Goal: Task Accomplishment & Management: Use online tool/utility

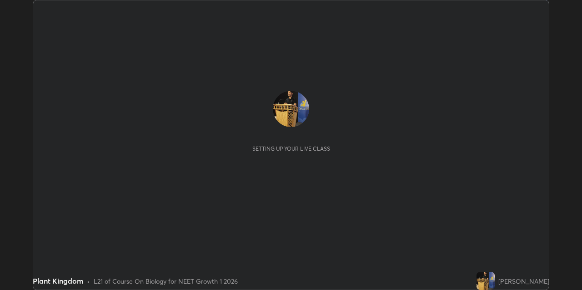
scroll to position [290, 582]
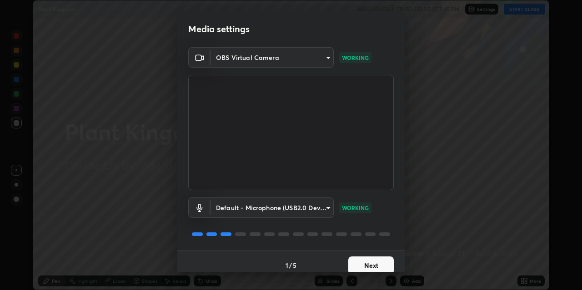
click at [369, 264] on button "Next" at bounding box center [370, 266] width 45 height 18
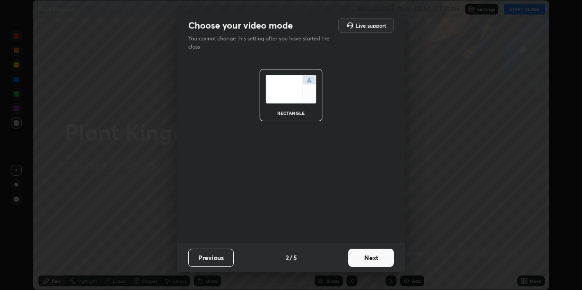
click at [369, 265] on button "Next" at bounding box center [370, 258] width 45 height 18
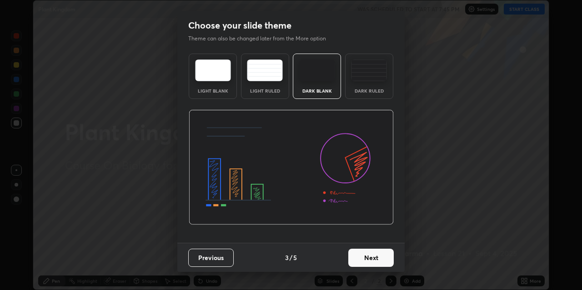
click at [370, 258] on button "Next" at bounding box center [370, 258] width 45 height 18
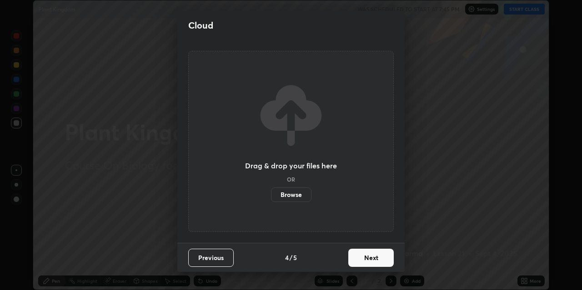
click at [370, 260] on button "Next" at bounding box center [370, 258] width 45 height 18
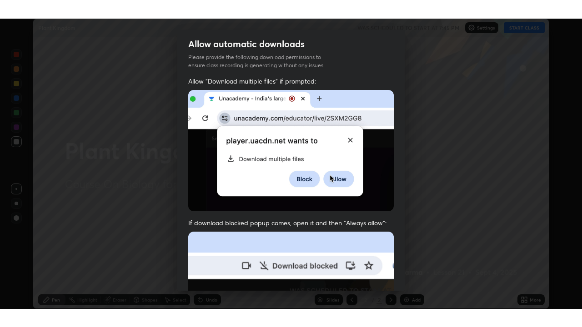
scroll to position [193, 0]
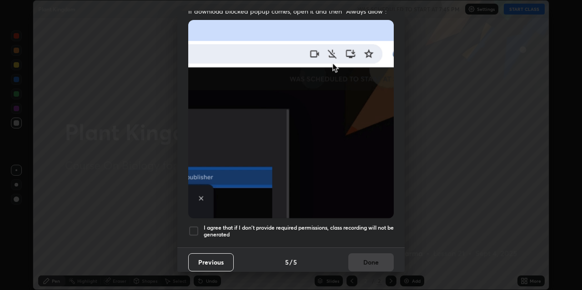
click at [193, 232] on div at bounding box center [193, 231] width 11 height 11
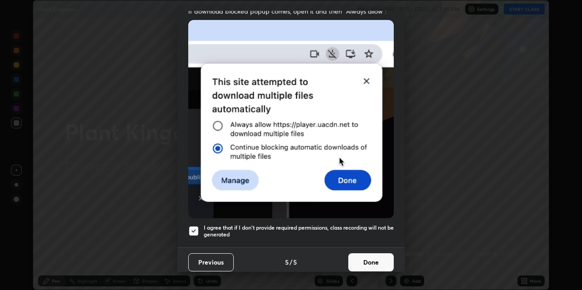
click at [359, 256] on button "Done" at bounding box center [370, 263] width 45 height 18
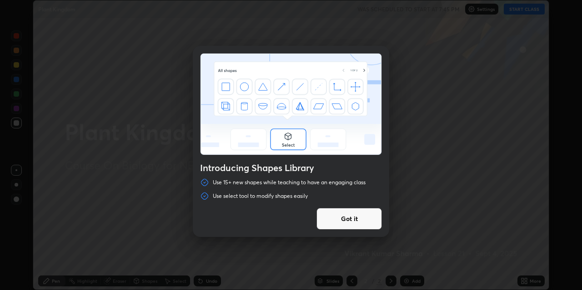
click at [368, 219] on button "Got it" at bounding box center [348, 219] width 65 height 22
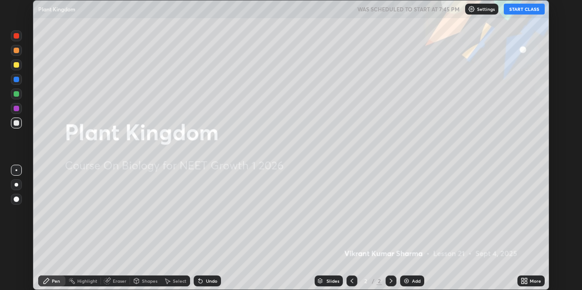
click at [494, 284] on div "Slides 2 / 2 Add" at bounding box center [369, 281] width 296 height 18
click at [520, 8] on button "START CLASS" at bounding box center [523, 9] width 41 height 11
click at [527, 282] on icon at bounding box center [523, 281] width 7 height 7
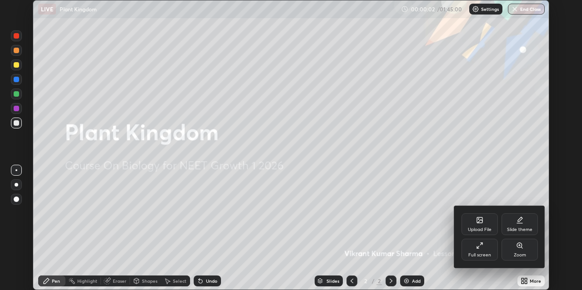
click at [485, 250] on div "Full screen" at bounding box center [479, 250] width 36 height 22
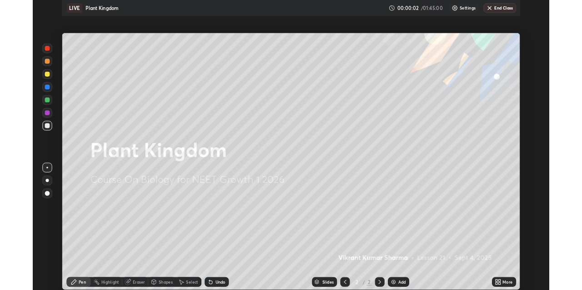
scroll to position [327, 582]
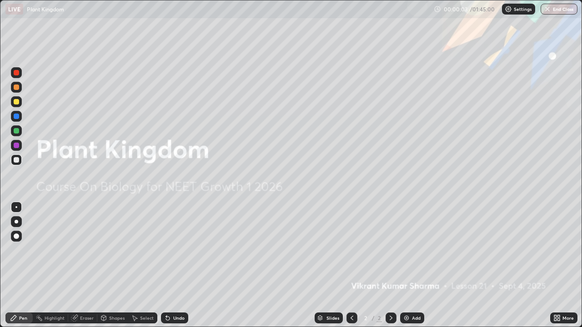
click at [409, 290] on img at bounding box center [406, 317] width 7 height 7
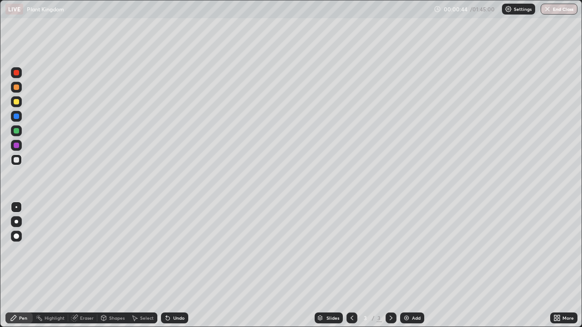
click at [555, 290] on icon at bounding box center [555, 316] width 2 height 2
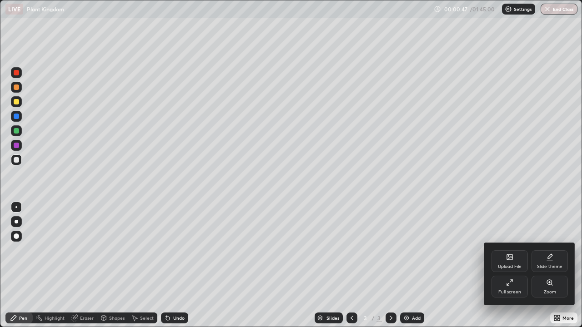
click at [503, 263] on div "Upload File" at bounding box center [509, 261] width 36 height 22
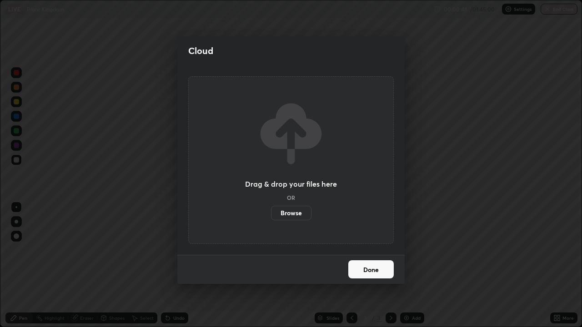
click at [301, 213] on label "Browse" at bounding box center [291, 213] width 40 height 15
click at [271, 213] on input "Browse" at bounding box center [271, 213] width 0 height 15
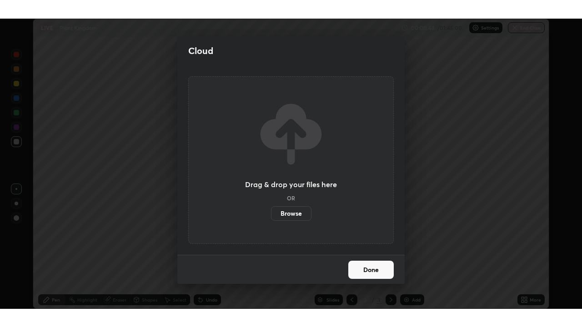
scroll to position [45150, 44859]
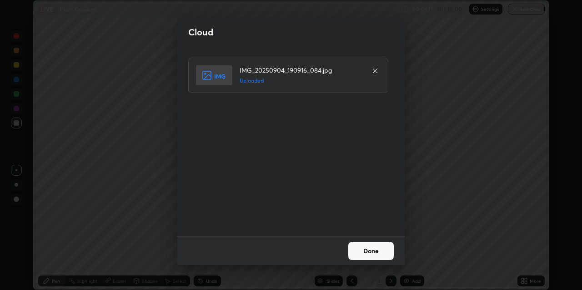
click at [364, 252] on button "Done" at bounding box center [370, 251] width 45 height 18
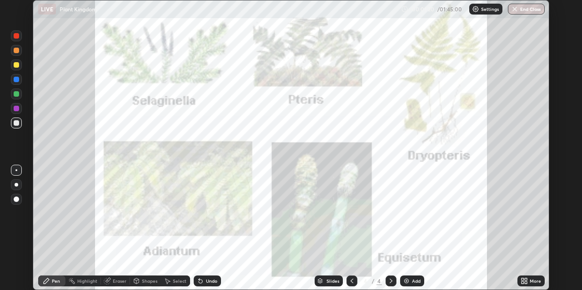
click at [525, 280] on icon at bounding box center [525, 280] width 2 height 2
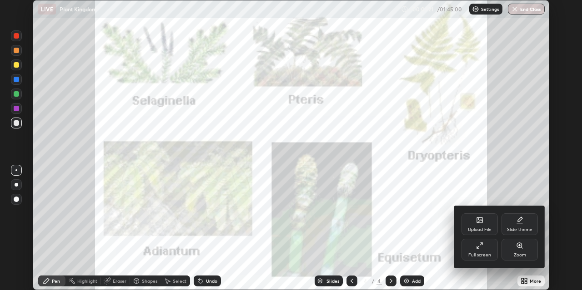
click at [474, 226] on div "Upload File" at bounding box center [479, 225] width 36 height 22
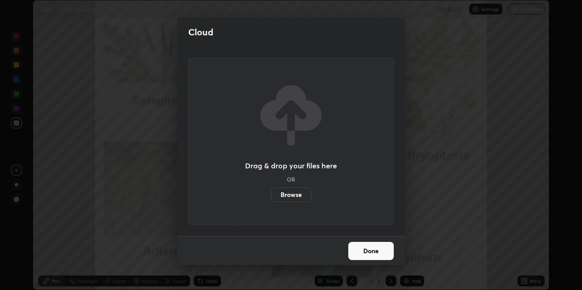
click at [301, 196] on label "Browse" at bounding box center [291, 195] width 40 height 15
click at [271, 196] on input "Browse" at bounding box center [271, 195] width 0 height 15
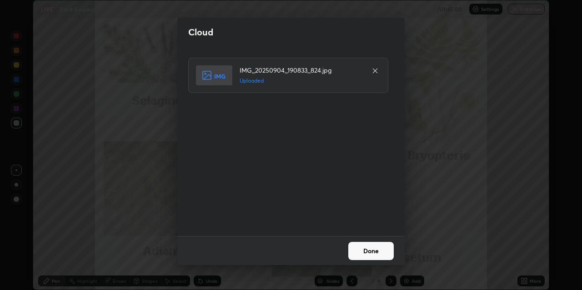
click at [371, 251] on button "Done" at bounding box center [370, 251] width 45 height 18
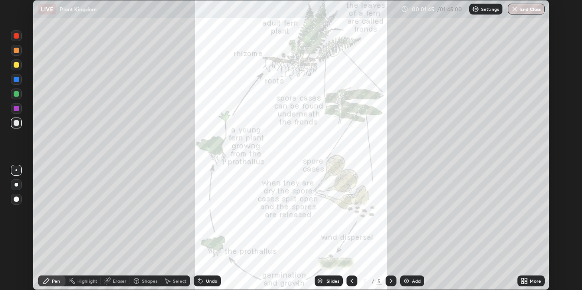
click at [528, 283] on div "More" at bounding box center [530, 281] width 27 height 11
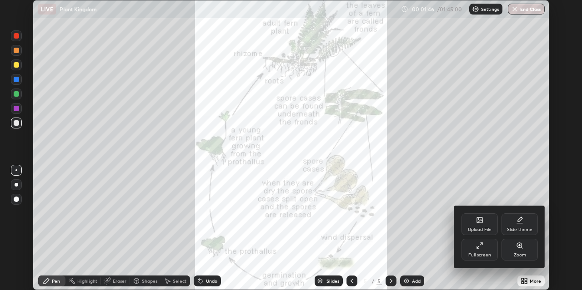
click at [472, 226] on div "Upload File" at bounding box center [479, 225] width 36 height 22
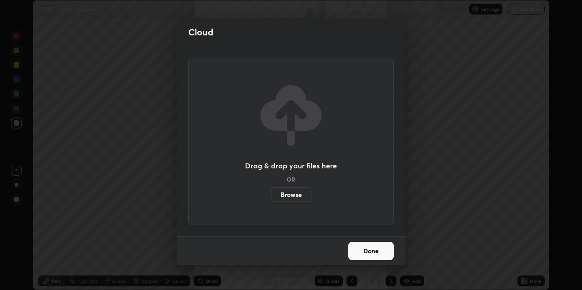
click at [292, 195] on label "Browse" at bounding box center [291, 195] width 40 height 15
click at [271, 195] on input "Browse" at bounding box center [271, 195] width 0 height 15
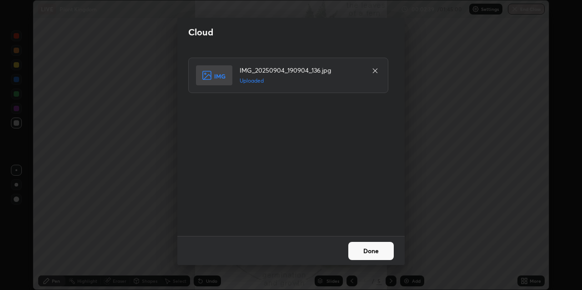
click at [364, 254] on button "Done" at bounding box center [370, 251] width 45 height 18
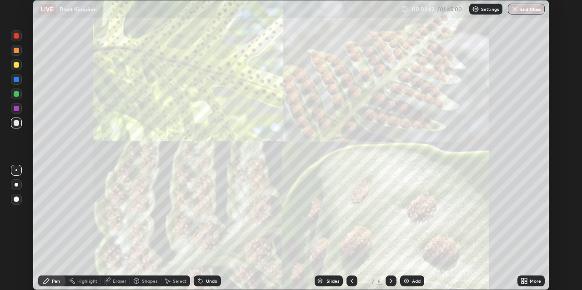
click at [351, 281] on icon at bounding box center [351, 281] width 7 height 7
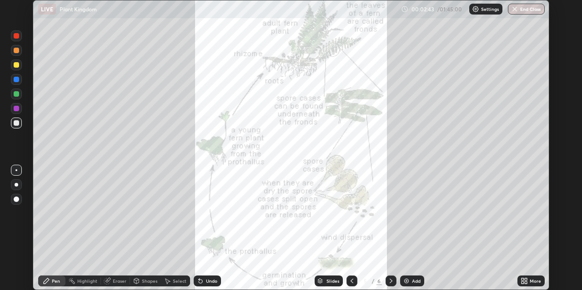
click at [350, 280] on icon at bounding box center [351, 281] width 7 height 7
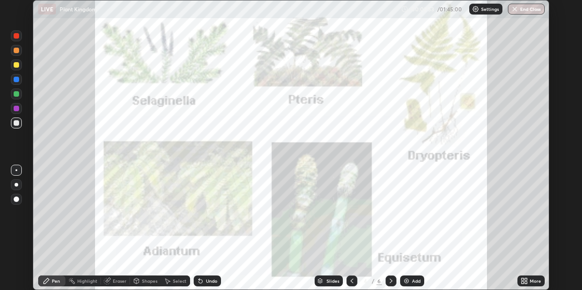
click at [528, 280] on div "More" at bounding box center [530, 281] width 27 height 11
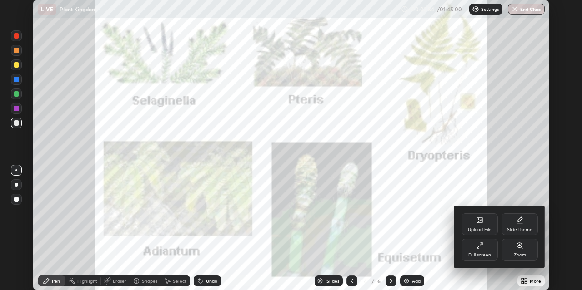
click at [485, 249] on div "Full screen" at bounding box center [479, 250] width 36 height 22
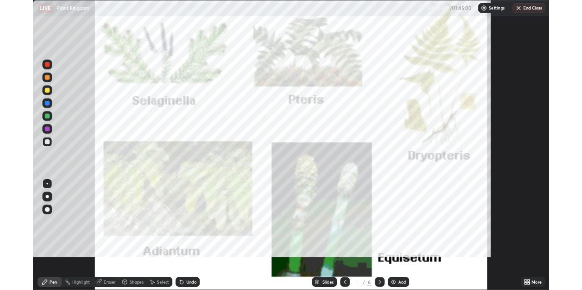
scroll to position [327, 582]
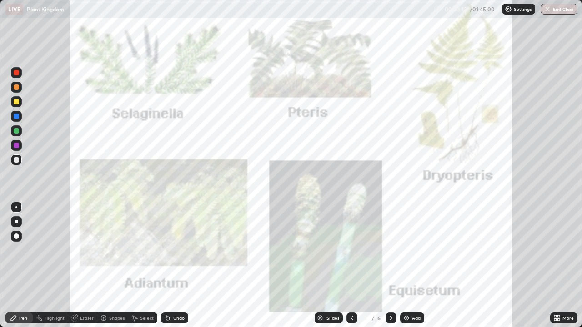
click at [389, 290] on icon at bounding box center [390, 317] width 7 height 7
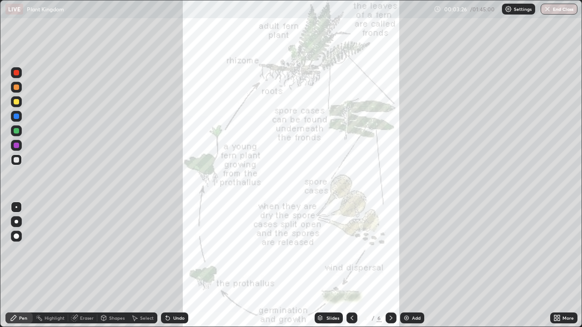
click at [389, 290] on icon at bounding box center [390, 317] width 7 height 7
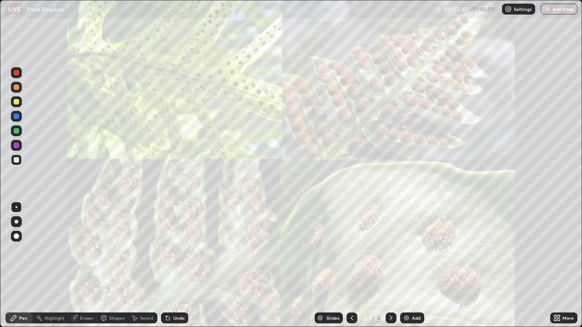
click at [15, 116] on div at bounding box center [16, 116] width 5 height 5
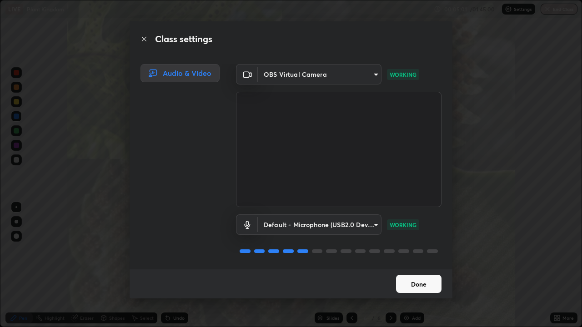
click at [414, 280] on button "Done" at bounding box center [418, 284] width 45 height 18
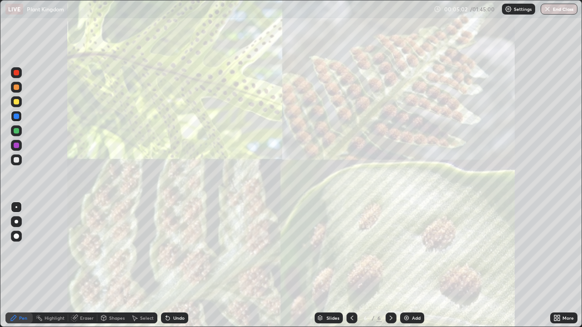
click at [350, 290] on icon at bounding box center [351, 317] width 7 height 7
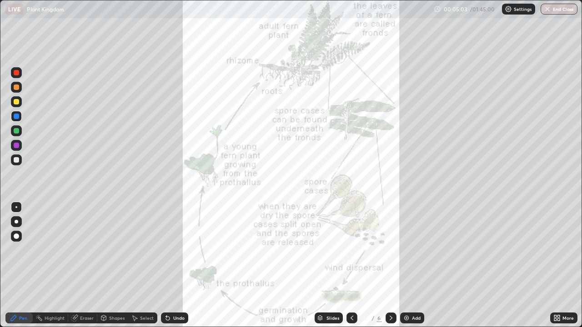
click at [351, 290] on icon at bounding box center [351, 317] width 7 height 7
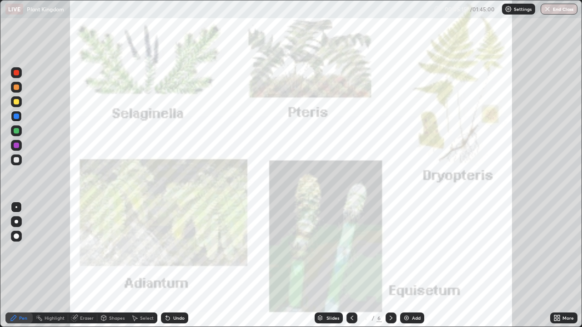
click at [390, 290] on icon at bounding box center [390, 317] width 7 height 7
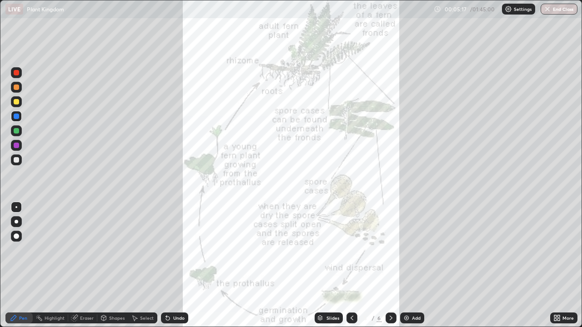
click at [389, 290] on icon at bounding box center [390, 317] width 7 height 7
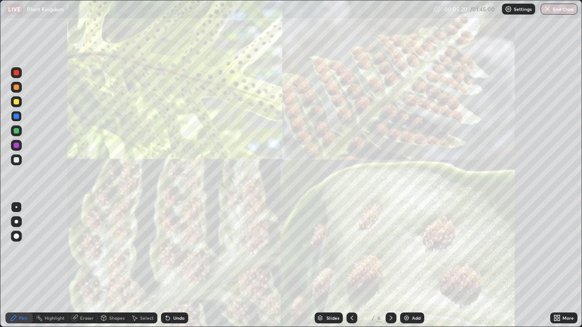
click at [556, 290] on icon at bounding box center [556, 317] width 7 height 7
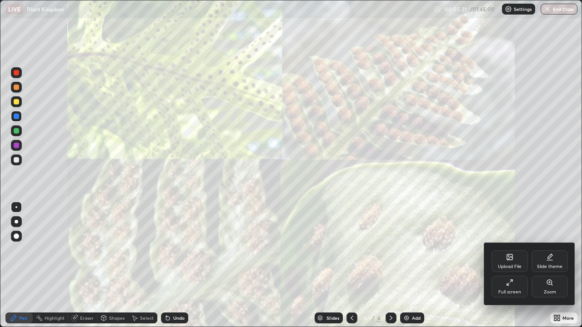
click at [508, 265] on div "Upload File" at bounding box center [510, 266] width 24 height 5
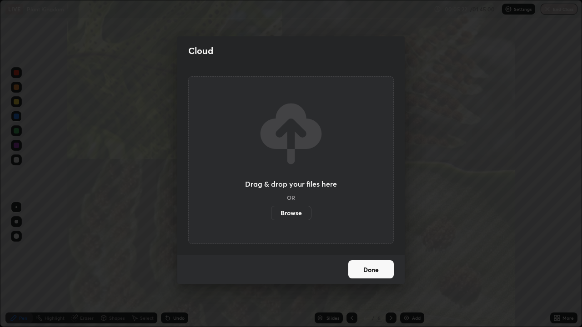
click at [301, 209] on label "Browse" at bounding box center [291, 213] width 40 height 15
click at [271, 209] on input "Browse" at bounding box center [271, 213] width 0 height 15
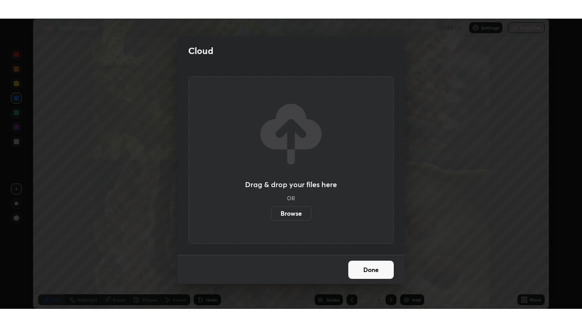
scroll to position [45150, 44859]
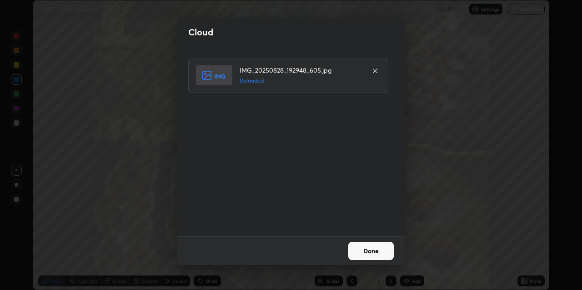
click at [364, 250] on button "Done" at bounding box center [370, 251] width 45 height 18
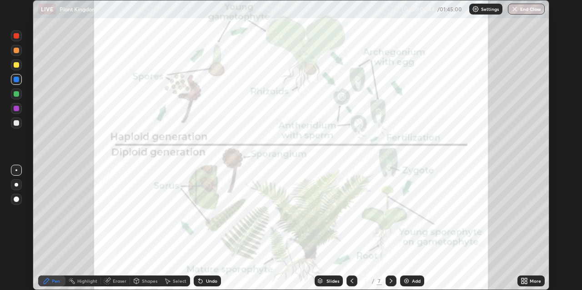
click at [525, 281] on icon at bounding box center [523, 281] width 7 height 7
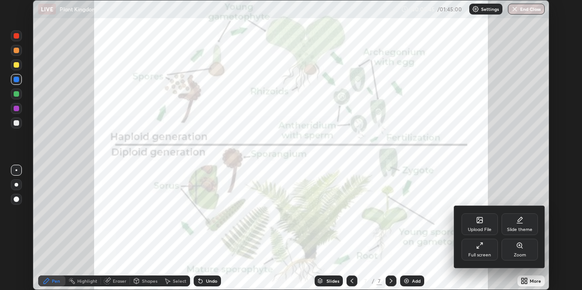
click at [483, 247] on div "Full screen" at bounding box center [479, 250] width 36 height 22
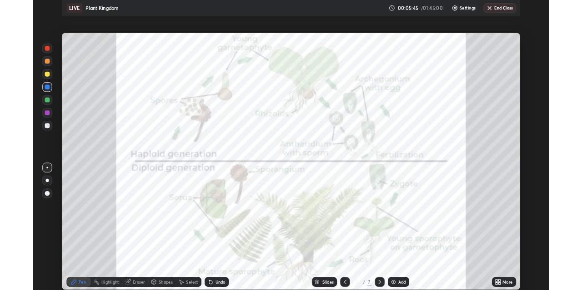
scroll to position [327, 582]
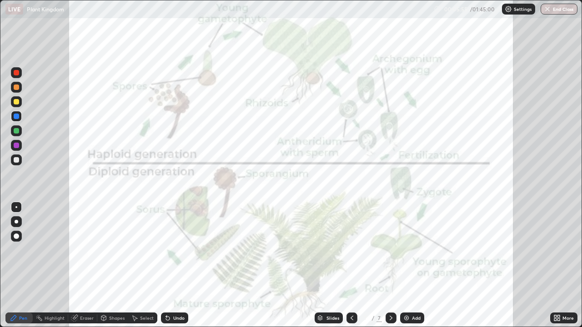
click at [351, 290] on icon at bounding box center [351, 317] width 7 height 7
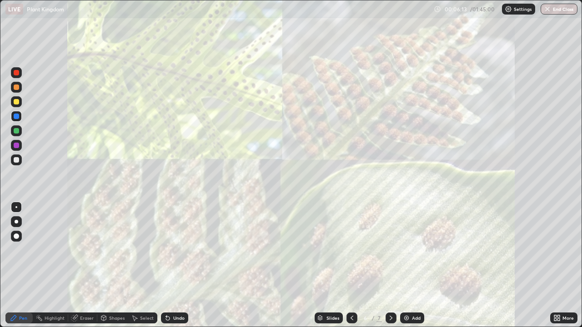
click at [19, 85] on div at bounding box center [16, 87] width 5 height 5
click at [390, 290] on icon at bounding box center [390, 317] width 7 height 7
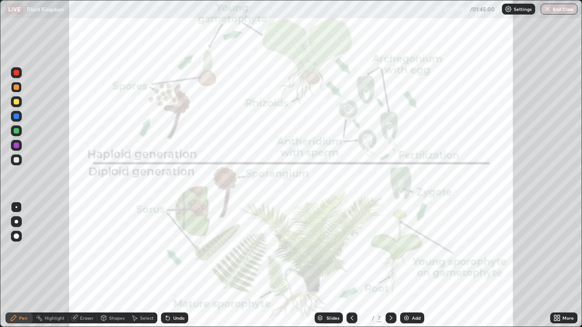
click at [17, 99] on div at bounding box center [16, 101] width 5 height 5
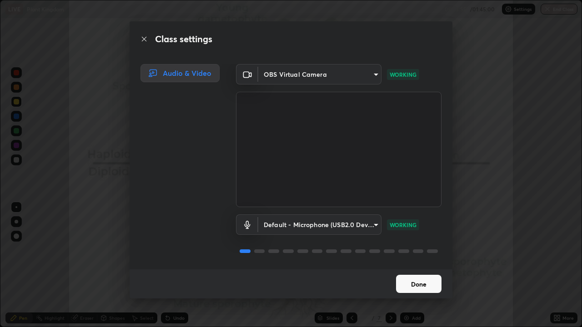
click at [412, 284] on button "Done" at bounding box center [418, 284] width 45 height 18
click at [415, 282] on button "Done" at bounding box center [418, 284] width 45 height 18
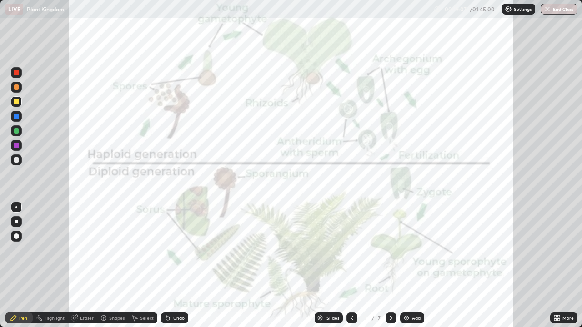
click at [15, 130] on div at bounding box center [16, 130] width 5 height 5
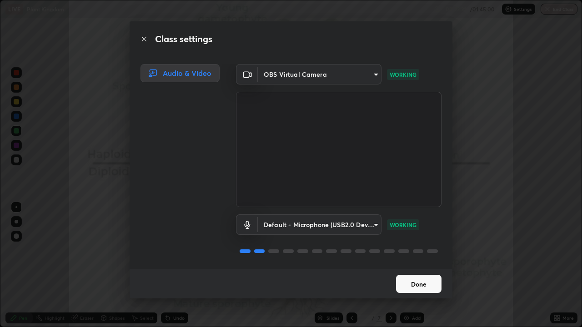
click at [413, 282] on button "Done" at bounding box center [418, 284] width 45 height 18
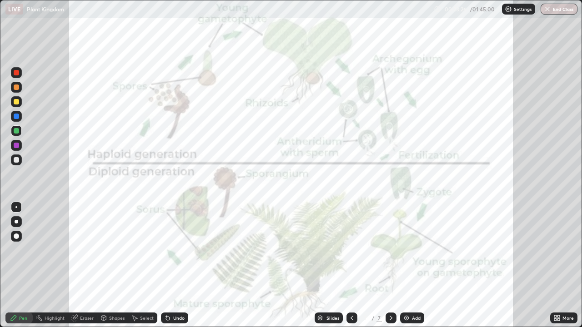
click at [18, 145] on div at bounding box center [16, 145] width 5 height 5
click at [76, 290] on icon at bounding box center [74, 317] width 7 height 7
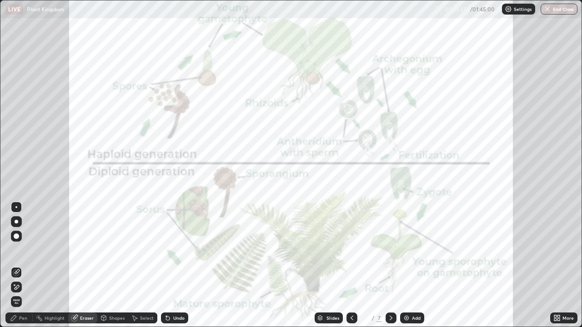
click at [16, 288] on icon at bounding box center [17, 287] width 5 height 5
click at [16, 290] on icon at bounding box center [13, 317] width 7 height 7
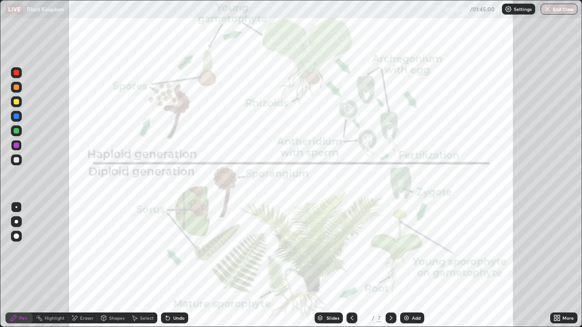
click at [390, 290] on icon at bounding box center [390, 317] width 7 height 7
click at [403, 290] on img at bounding box center [406, 317] width 7 height 7
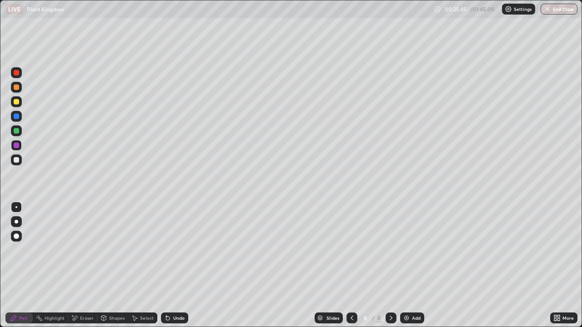
click at [351, 290] on icon at bounding box center [351, 317] width 7 height 7
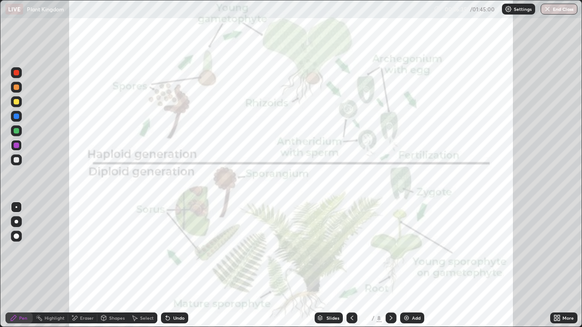
click at [407, 290] on img at bounding box center [406, 317] width 7 height 7
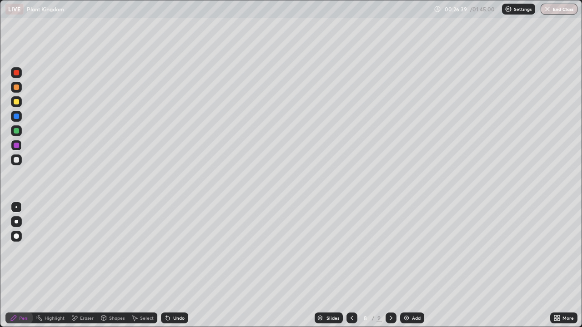
click at [351, 290] on icon at bounding box center [351, 317] width 7 height 7
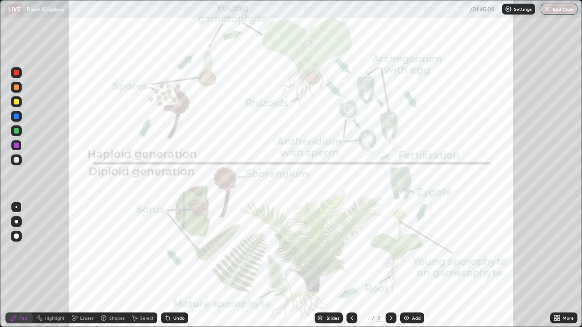
click at [390, 290] on icon at bounding box center [390, 317] width 7 height 7
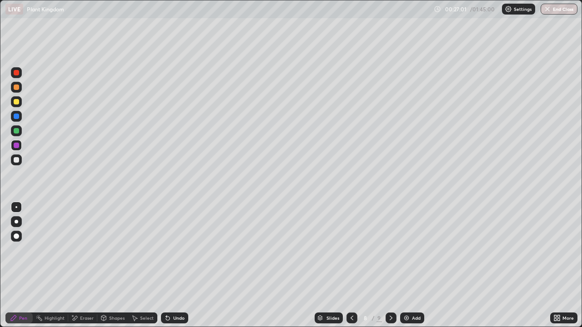
click at [16, 115] on div at bounding box center [16, 116] width 5 height 5
click at [16, 222] on div at bounding box center [17, 222] width 4 height 4
click at [16, 146] on div at bounding box center [16, 145] width 5 height 5
click at [16, 207] on div at bounding box center [16, 207] width 2 height 2
click at [85, 290] on div "Eraser" at bounding box center [87, 318] width 14 height 5
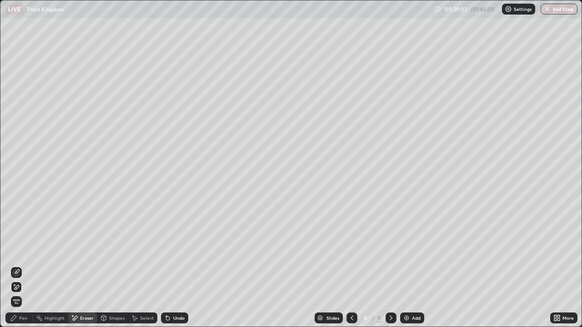
click at [19, 290] on div "Pen" at bounding box center [18, 318] width 27 height 11
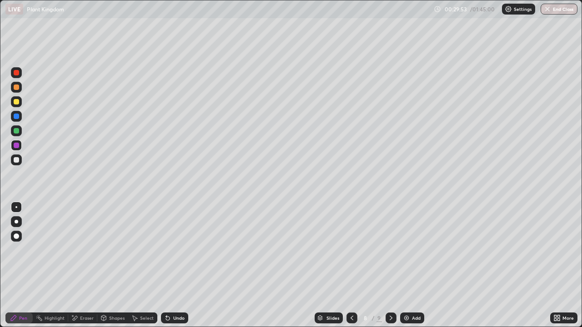
click at [18, 160] on div at bounding box center [16, 159] width 5 height 5
click at [19, 102] on div at bounding box center [16, 101] width 5 height 5
click at [553, 290] on icon at bounding box center [556, 317] width 7 height 7
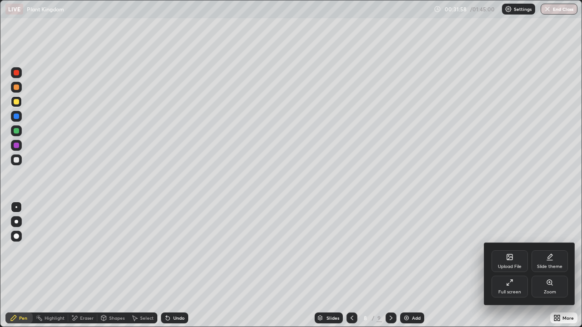
click at [509, 258] on icon at bounding box center [509, 258] width 5 height 3
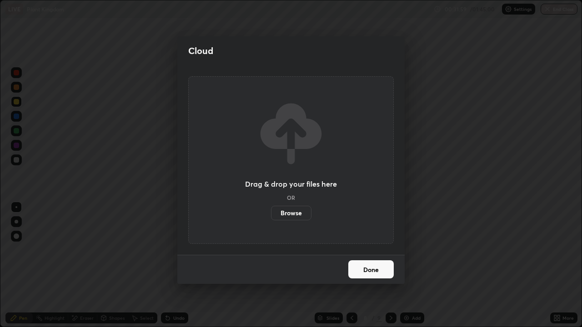
click at [297, 213] on label "Browse" at bounding box center [291, 213] width 40 height 15
click at [271, 213] on input "Browse" at bounding box center [271, 213] width 0 height 15
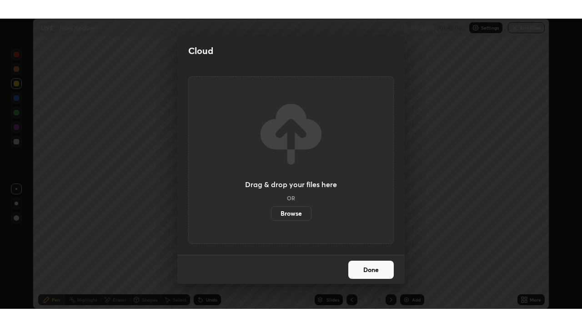
scroll to position [45150, 44859]
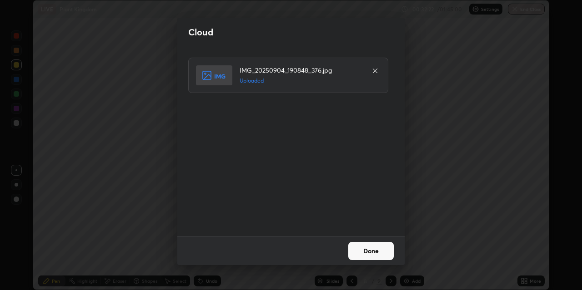
click at [356, 251] on button "Done" at bounding box center [370, 251] width 45 height 18
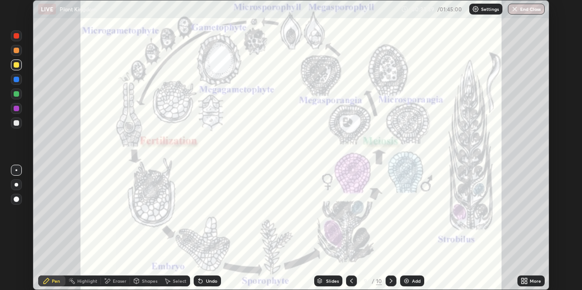
click at [16, 78] on div at bounding box center [16, 79] width 5 height 5
click at [16, 62] on div at bounding box center [16, 64] width 5 height 5
click at [528, 280] on div "More" at bounding box center [530, 281] width 27 height 11
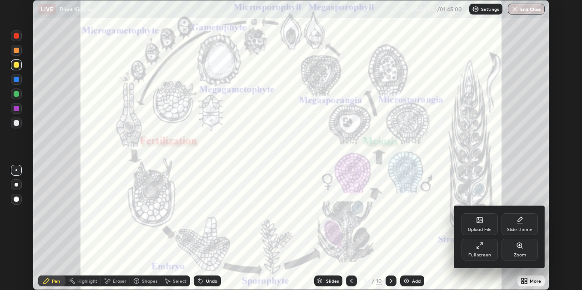
click at [477, 225] on div "Upload File" at bounding box center [479, 225] width 36 height 22
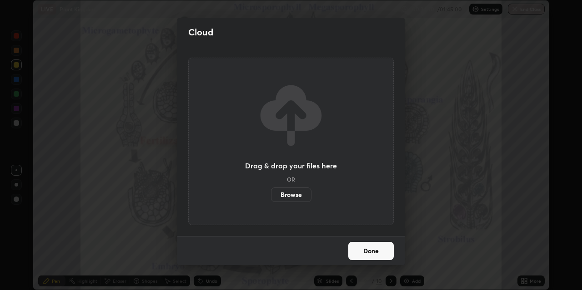
click at [297, 191] on label "Browse" at bounding box center [291, 195] width 40 height 15
click at [271, 191] on input "Browse" at bounding box center [271, 195] width 0 height 15
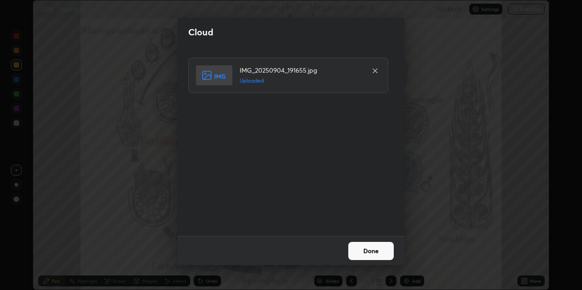
click at [358, 247] on button "Done" at bounding box center [370, 251] width 45 height 18
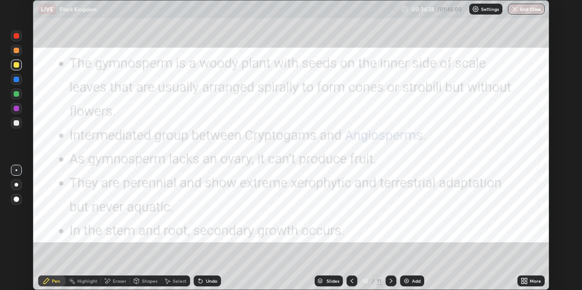
click at [523, 282] on icon at bounding box center [522, 283] width 2 height 2
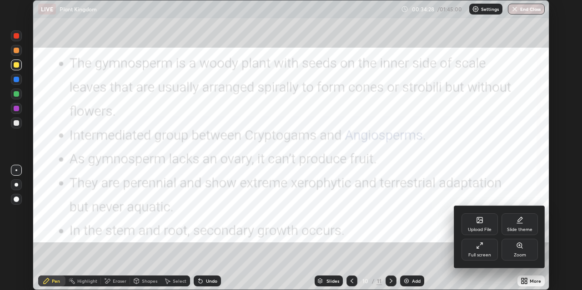
click at [481, 247] on icon at bounding box center [479, 245] width 7 height 7
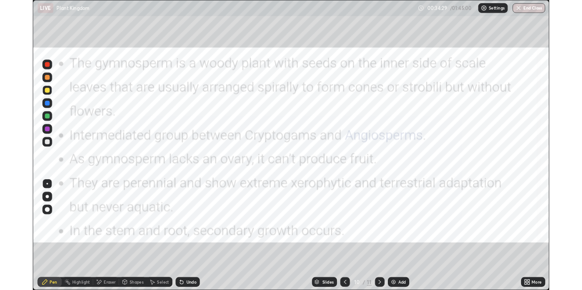
scroll to position [327, 582]
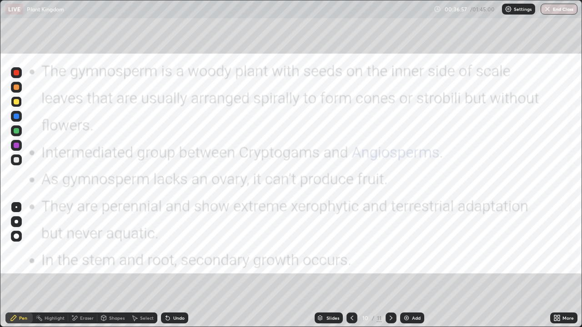
click at [15, 114] on div at bounding box center [16, 116] width 5 height 5
click at [15, 117] on div at bounding box center [16, 116] width 5 height 5
click at [558, 290] on icon at bounding box center [558, 316] width 2 height 2
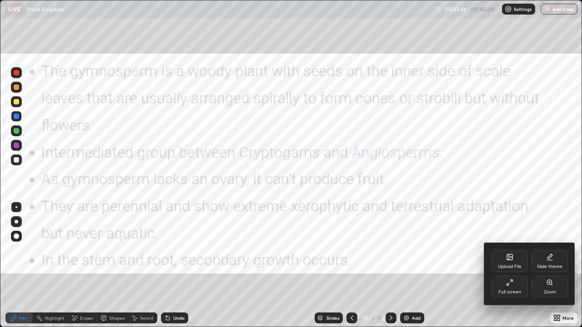
click at [506, 261] on div "Upload File" at bounding box center [509, 261] width 36 height 22
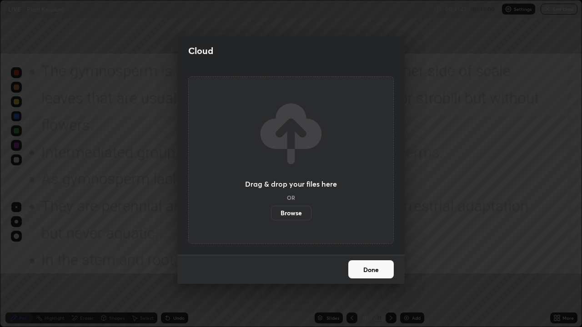
click at [299, 213] on label "Browse" at bounding box center [291, 213] width 40 height 15
click at [271, 213] on input "Browse" at bounding box center [271, 213] width 0 height 15
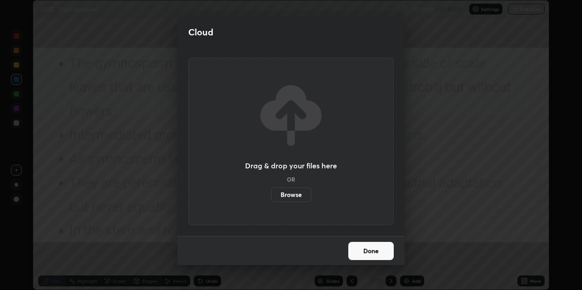
scroll to position [45150, 44859]
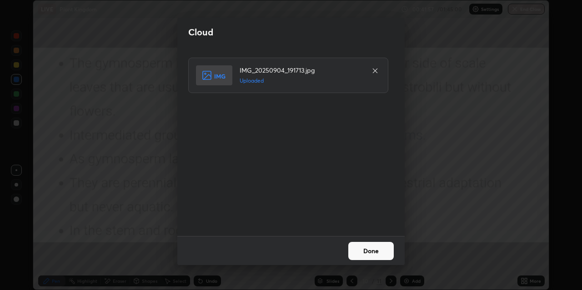
click at [364, 248] on button "Done" at bounding box center [370, 251] width 45 height 18
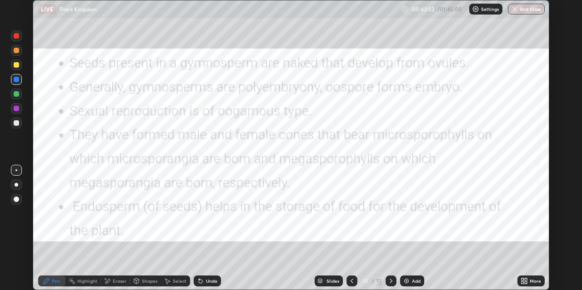
click at [16, 80] on div at bounding box center [16, 79] width 5 height 5
click at [334, 280] on div "Slides" at bounding box center [332, 281] width 13 height 5
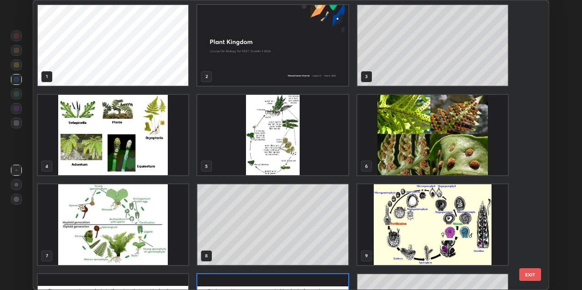
scroll to position [287, 511]
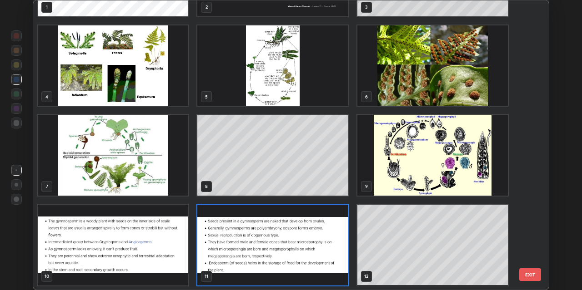
click at [376, 153] on img "grid" at bounding box center [432, 155] width 150 height 81
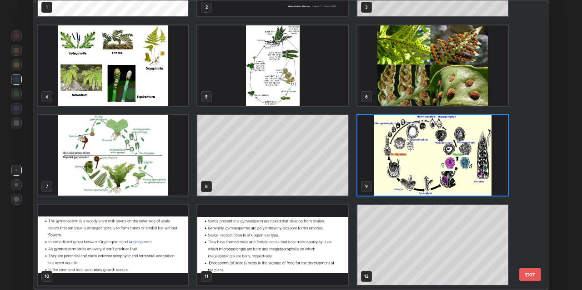
click at [370, 159] on img "grid" at bounding box center [432, 155] width 150 height 81
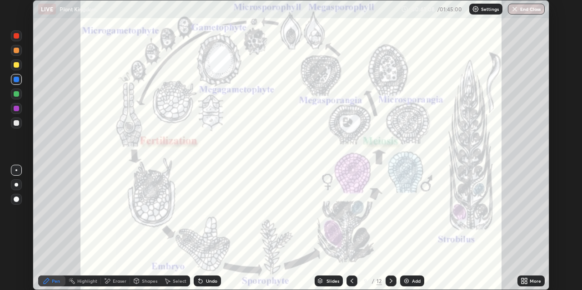
click at [331, 279] on div "Slides" at bounding box center [332, 281] width 13 height 5
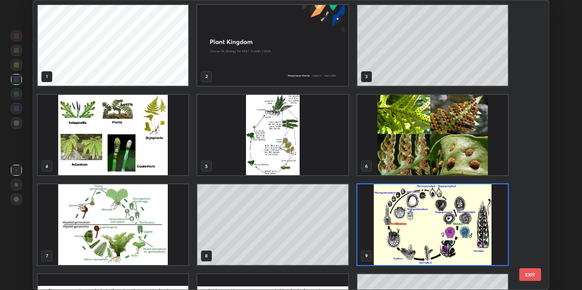
scroll to position [41, 0]
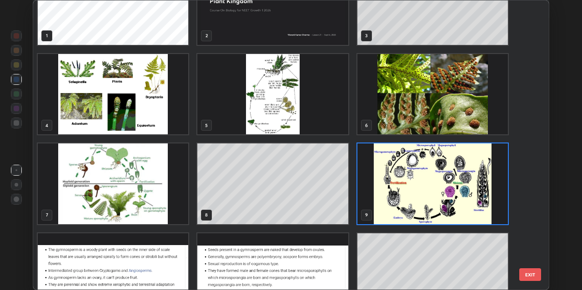
click at [311, 264] on img "grid" at bounding box center [272, 274] width 150 height 81
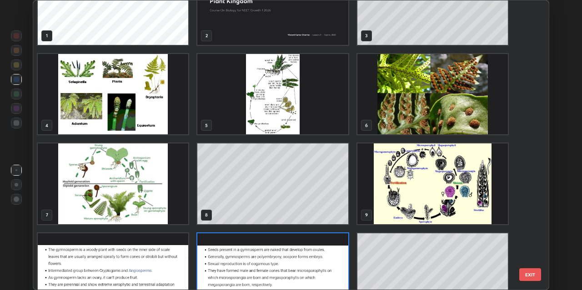
scroll to position [70, 0]
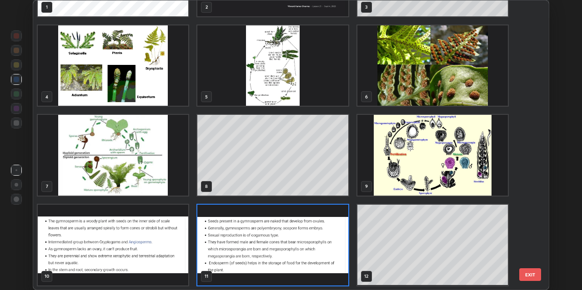
click at [290, 261] on img "grid" at bounding box center [272, 245] width 150 height 81
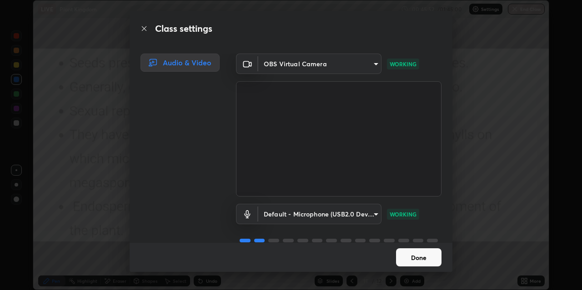
click at [408, 256] on button "Done" at bounding box center [418, 258] width 45 height 18
click at [417, 259] on button "Done" at bounding box center [418, 258] width 45 height 18
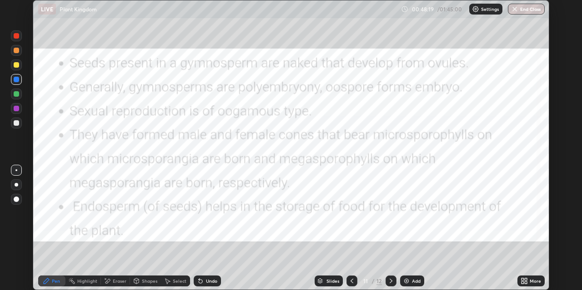
click at [335, 282] on div "Slides" at bounding box center [332, 281] width 13 height 5
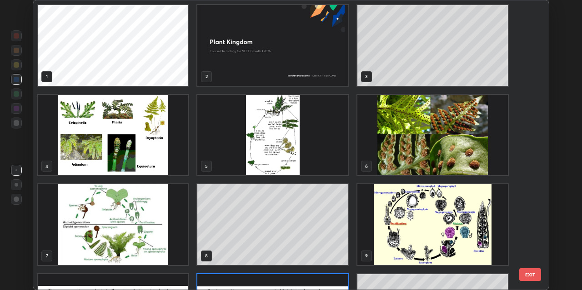
scroll to position [287, 511]
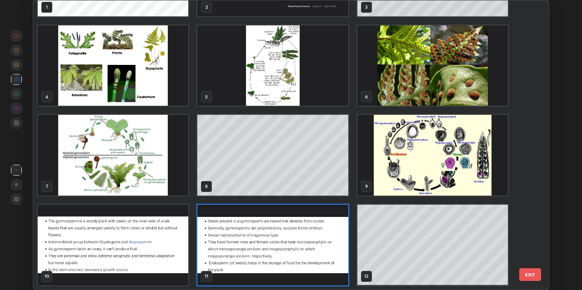
click at [415, 169] on img "grid" at bounding box center [432, 155] width 150 height 81
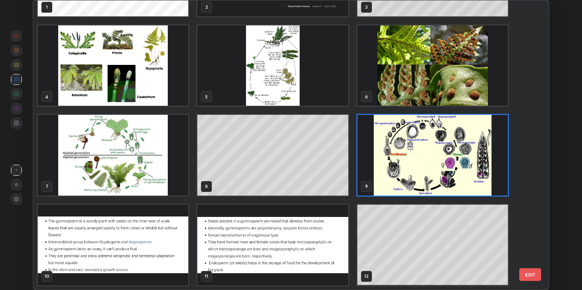
click at [401, 174] on img "grid" at bounding box center [432, 155] width 150 height 81
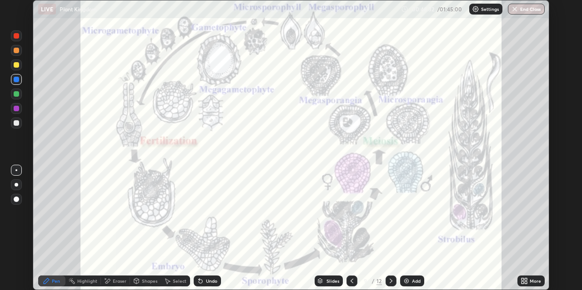
click at [17, 34] on div at bounding box center [16, 35] width 5 height 5
click at [334, 282] on div "Slides" at bounding box center [332, 281] width 13 height 5
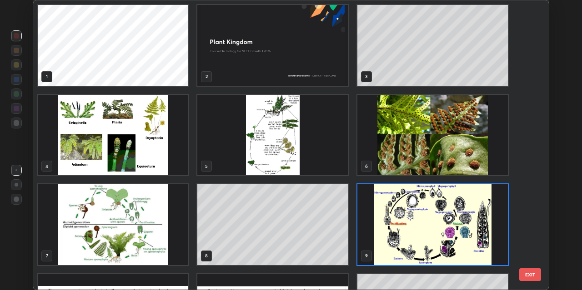
click at [363, 236] on img "grid" at bounding box center [432, 224] width 150 height 81
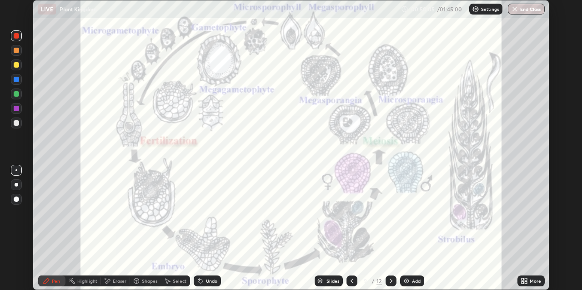
click at [525, 282] on icon at bounding box center [525, 283] width 2 height 2
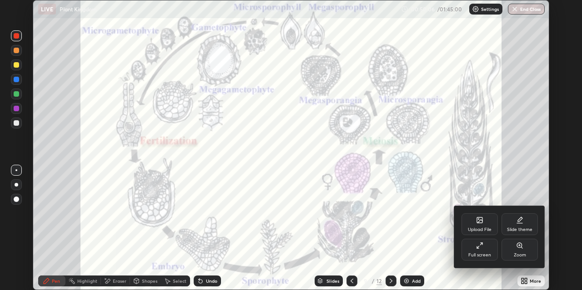
click at [477, 223] on icon at bounding box center [479, 221] width 5 height 3
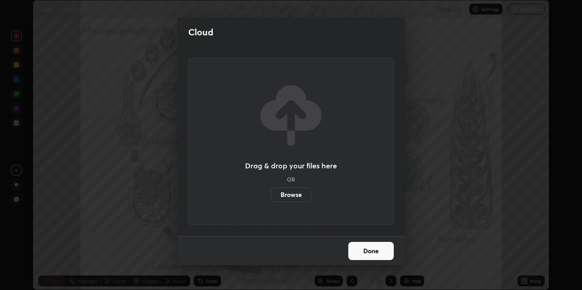
click at [294, 194] on label "Browse" at bounding box center [291, 195] width 40 height 15
click at [271, 194] on input "Browse" at bounding box center [271, 195] width 0 height 15
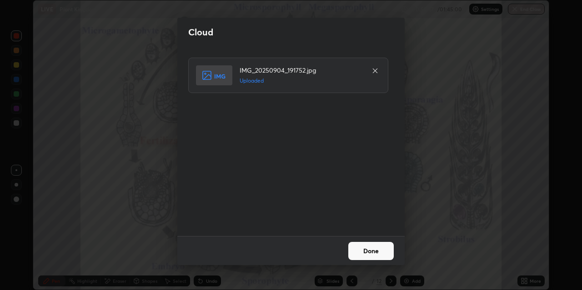
click at [361, 248] on button "Done" at bounding box center [370, 251] width 45 height 18
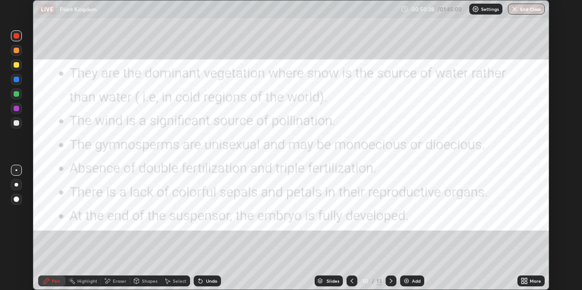
click at [15, 80] on div at bounding box center [16, 79] width 5 height 5
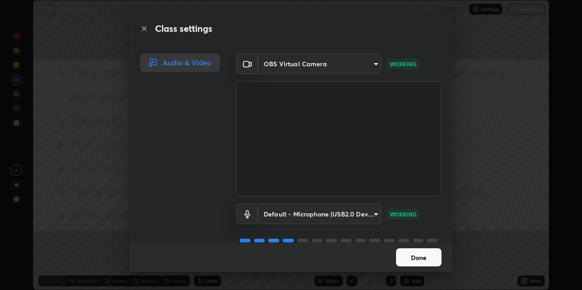
click at [413, 258] on button "Done" at bounding box center [418, 258] width 45 height 18
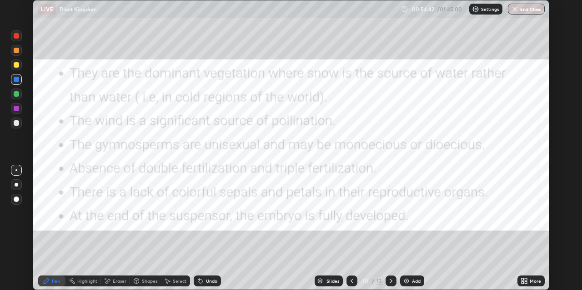
click at [529, 280] on div "More" at bounding box center [534, 281] width 11 height 5
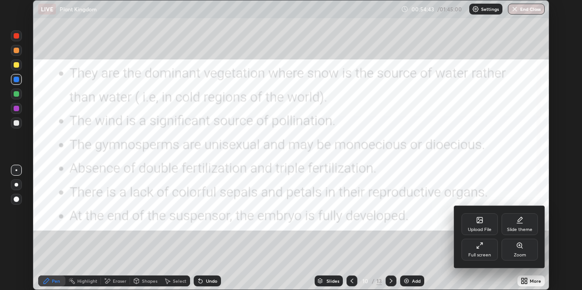
click at [482, 226] on div "Upload File" at bounding box center [479, 225] width 36 height 22
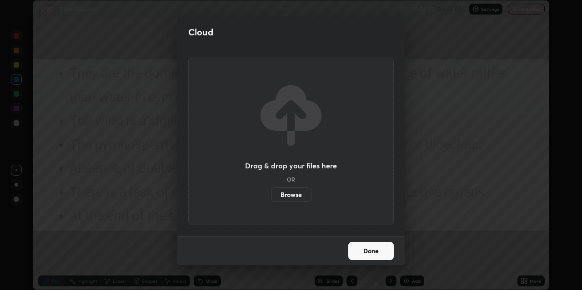
click at [301, 197] on label "Browse" at bounding box center [291, 195] width 40 height 15
click at [271, 197] on input "Browse" at bounding box center [271, 195] width 0 height 15
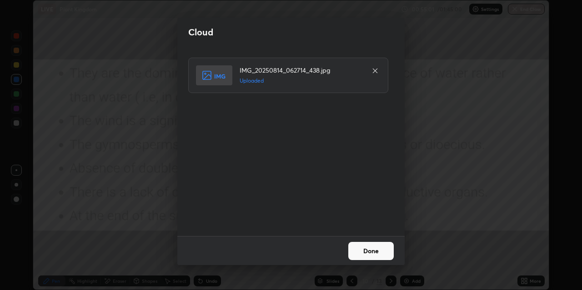
click at [371, 250] on button "Done" at bounding box center [370, 251] width 45 height 18
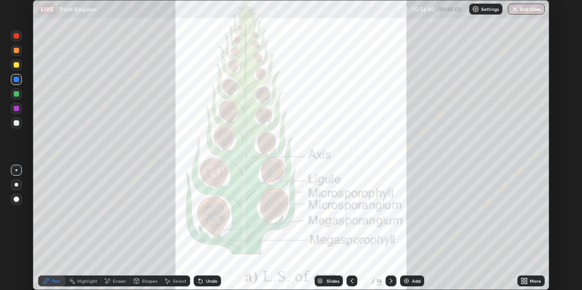
click at [524, 279] on icon at bounding box center [525, 280] width 2 height 2
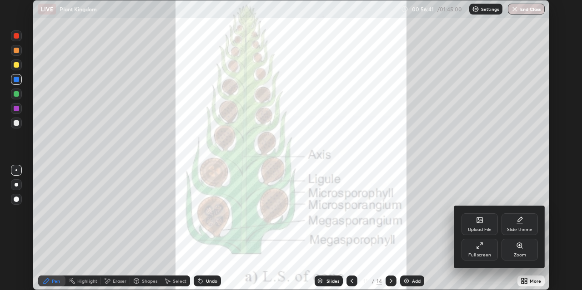
click at [480, 225] on div "Upload File" at bounding box center [479, 225] width 36 height 22
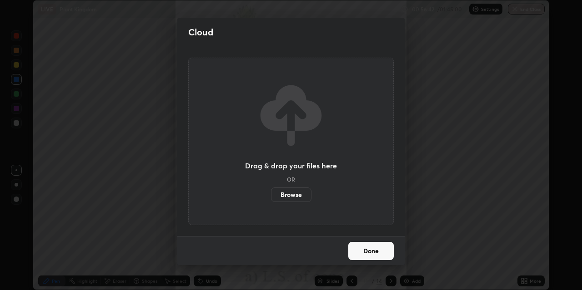
click at [298, 197] on label "Browse" at bounding box center [291, 195] width 40 height 15
click at [271, 197] on input "Browse" at bounding box center [271, 195] width 0 height 15
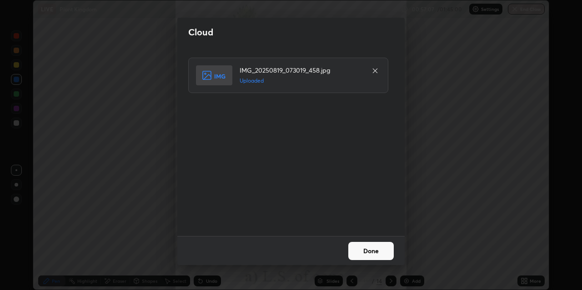
click at [357, 252] on button "Done" at bounding box center [370, 251] width 45 height 18
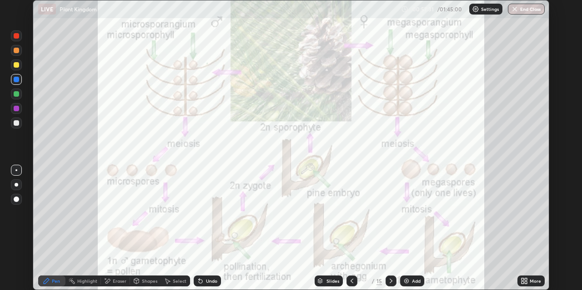
click at [523, 279] on icon at bounding box center [522, 280] width 2 height 2
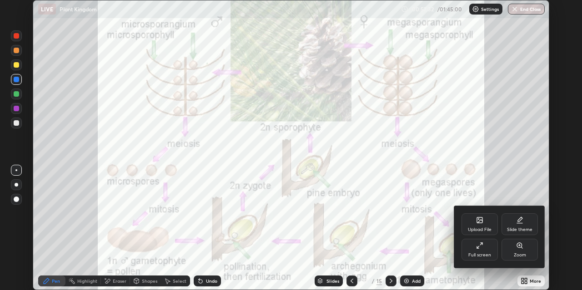
click at [472, 226] on div "Upload File" at bounding box center [479, 225] width 36 height 22
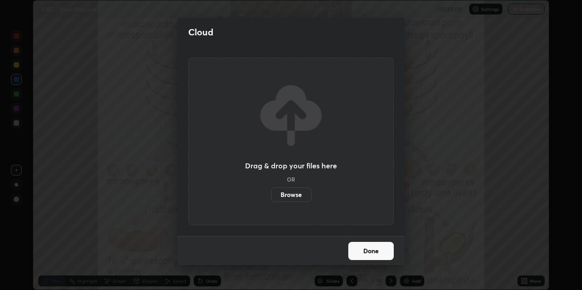
click at [287, 195] on label "Browse" at bounding box center [291, 195] width 40 height 15
click at [271, 195] on input "Browse" at bounding box center [271, 195] width 0 height 15
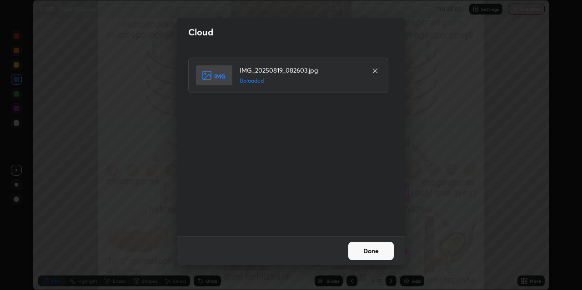
click at [358, 254] on button "Done" at bounding box center [370, 251] width 45 height 18
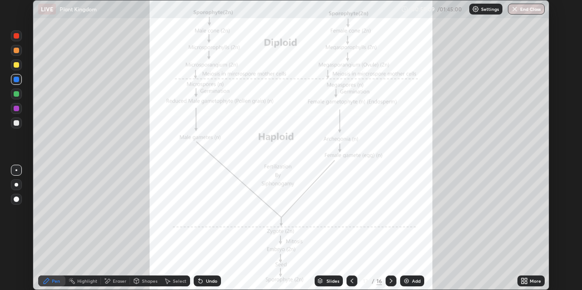
click at [525, 280] on icon at bounding box center [525, 280] width 2 height 2
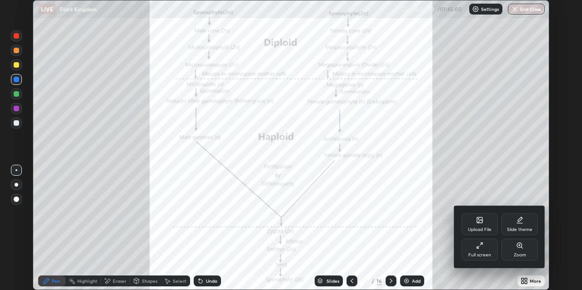
click at [518, 250] on div "Zoom" at bounding box center [519, 250] width 36 height 22
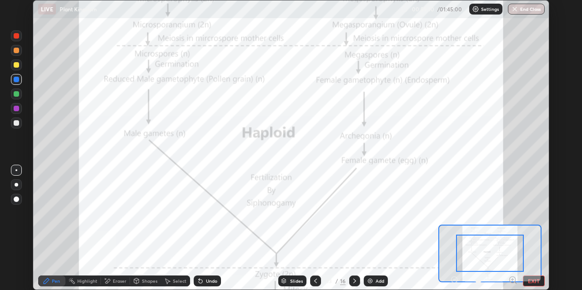
click at [513, 280] on icon at bounding box center [512, 280] width 2 height 0
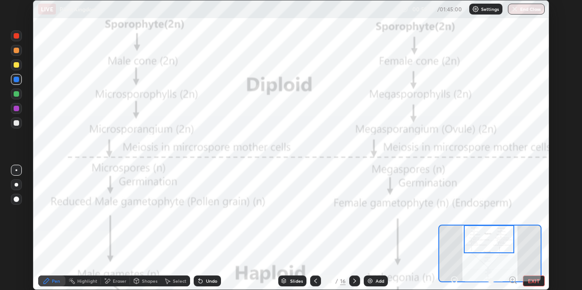
click at [454, 280] on icon at bounding box center [454, 280] width 2 height 0
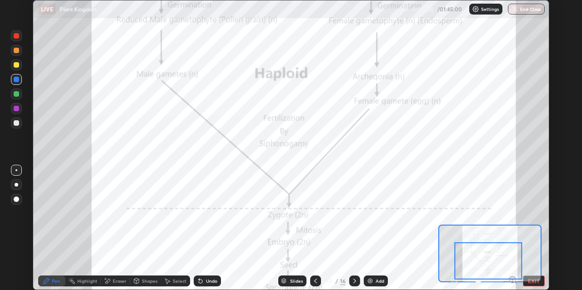
click at [455, 279] on div at bounding box center [488, 261] width 68 height 37
click at [542, 282] on button "EXIT" at bounding box center [534, 281] width 22 height 11
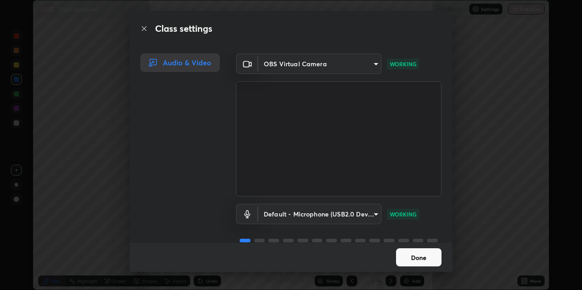
click at [408, 257] on button "Done" at bounding box center [418, 258] width 45 height 18
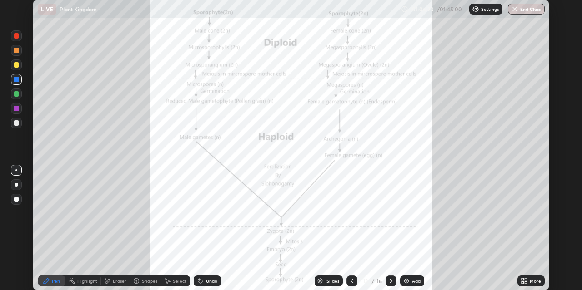
click at [325, 280] on div "Slides" at bounding box center [328, 281] width 28 height 11
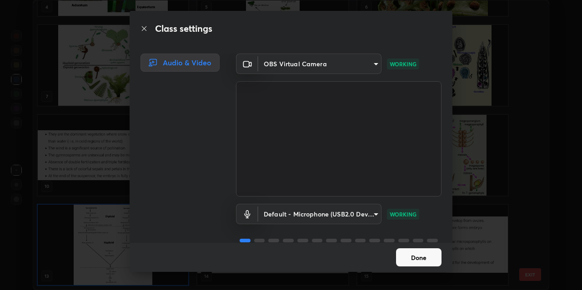
click at [415, 257] on button "Done" at bounding box center [418, 258] width 45 height 18
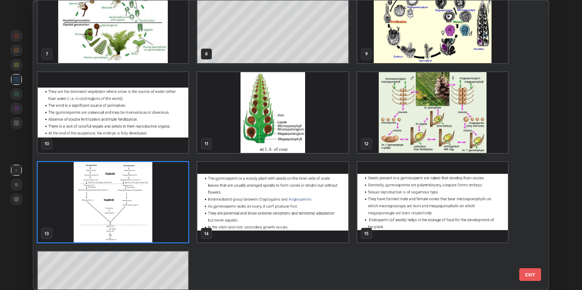
scroll to position [206, 0]
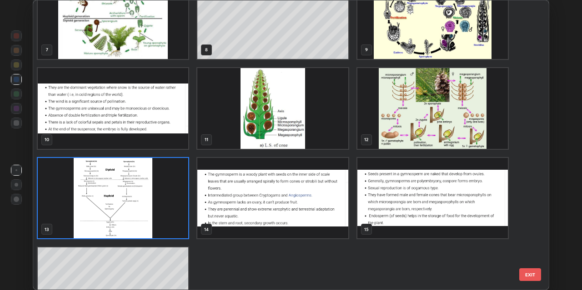
click at [369, 123] on img "grid" at bounding box center [432, 108] width 150 height 81
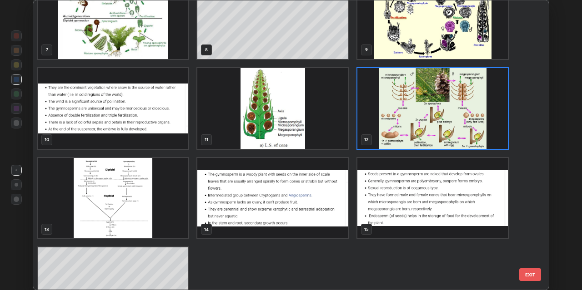
click at [367, 122] on img "grid" at bounding box center [432, 108] width 150 height 81
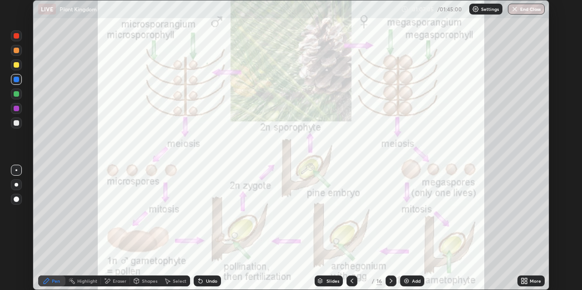
click at [324, 277] on div "Slides" at bounding box center [328, 281] width 28 height 11
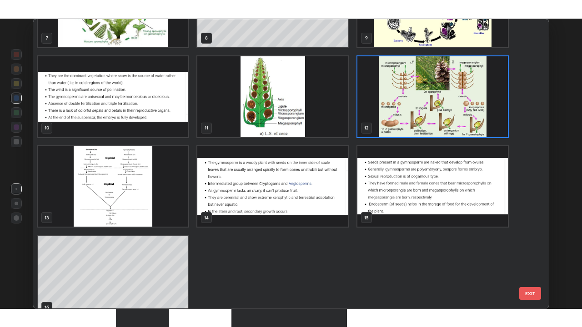
scroll to position [249, 0]
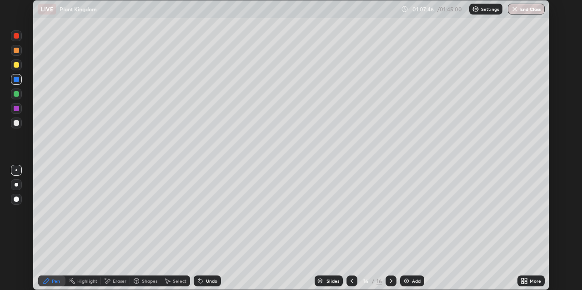
click at [523, 281] on icon at bounding box center [522, 280] width 2 height 2
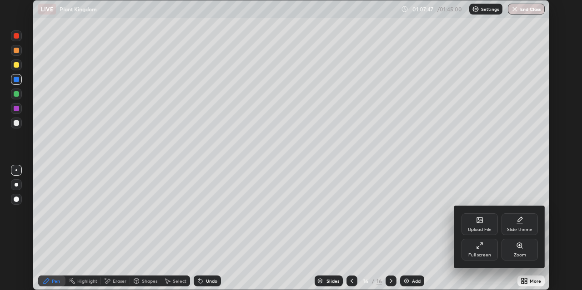
click at [481, 226] on div "Upload File" at bounding box center [479, 225] width 36 height 22
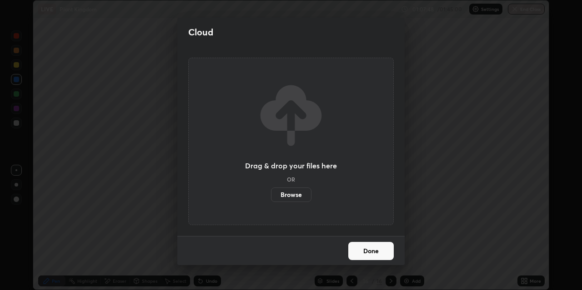
click at [301, 194] on label "Browse" at bounding box center [291, 195] width 40 height 15
click at [271, 194] on input "Browse" at bounding box center [271, 195] width 0 height 15
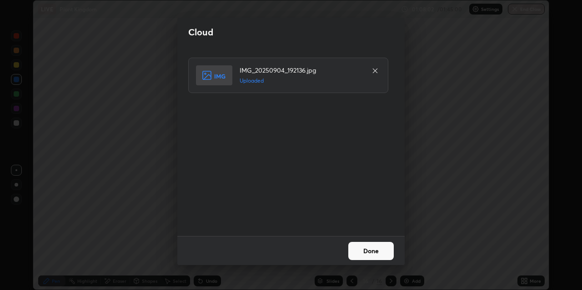
click at [364, 249] on button "Done" at bounding box center [370, 251] width 45 height 18
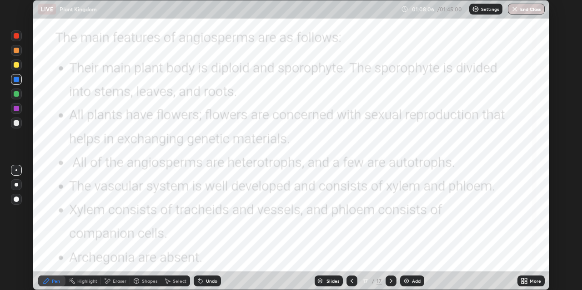
click at [523, 279] on icon at bounding box center [522, 280] width 2 height 2
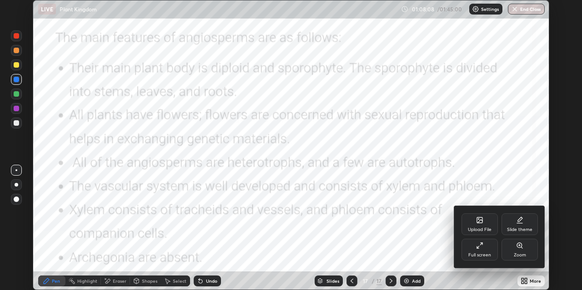
click at [479, 246] on icon at bounding box center [479, 245] width 7 height 7
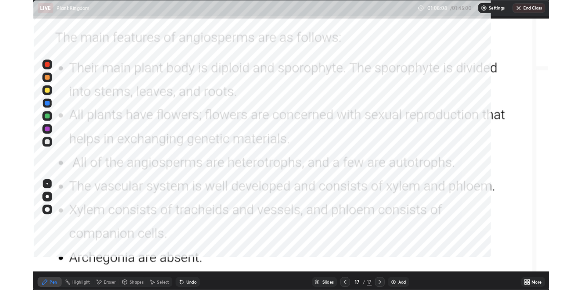
scroll to position [327, 582]
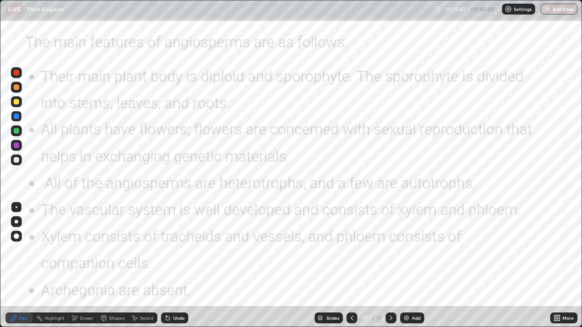
click at [14, 104] on div at bounding box center [16, 101] width 5 height 5
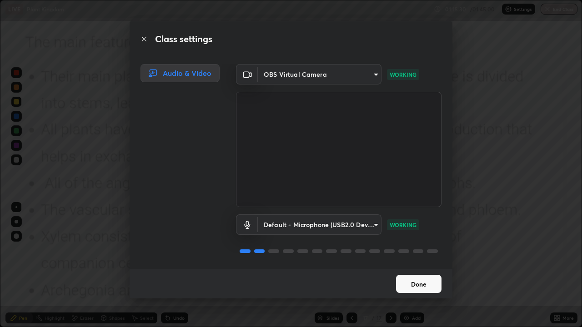
click at [419, 284] on button "Done" at bounding box center [418, 284] width 45 height 18
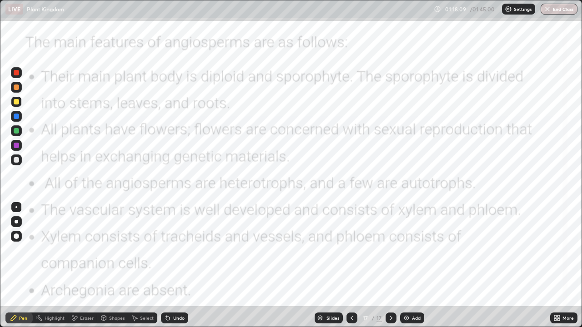
click at [558, 290] on icon at bounding box center [558, 320] width 2 height 2
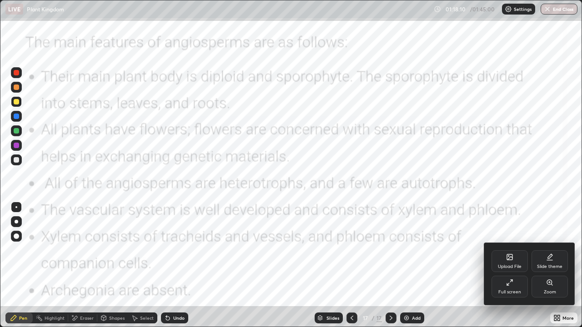
click at [511, 266] on div "Upload File" at bounding box center [510, 266] width 24 height 5
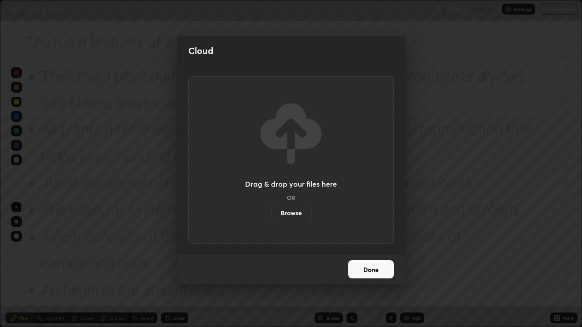
click at [302, 214] on label "Browse" at bounding box center [291, 213] width 40 height 15
click at [271, 214] on input "Browse" at bounding box center [271, 213] width 0 height 15
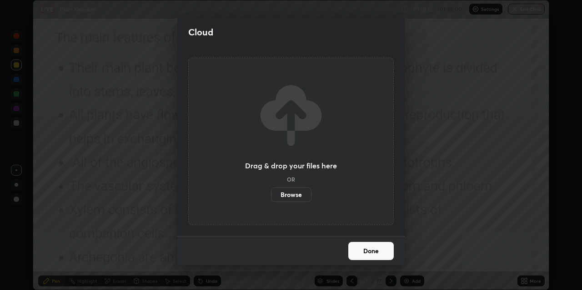
scroll to position [45150, 44859]
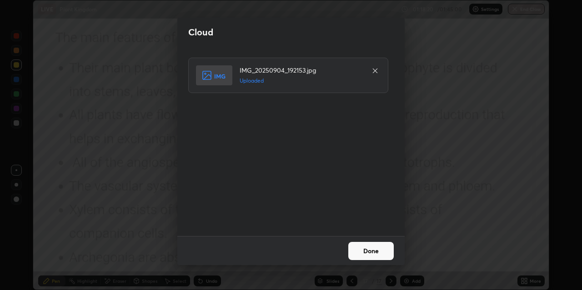
click at [367, 255] on button "Done" at bounding box center [370, 251] width 45 height 18
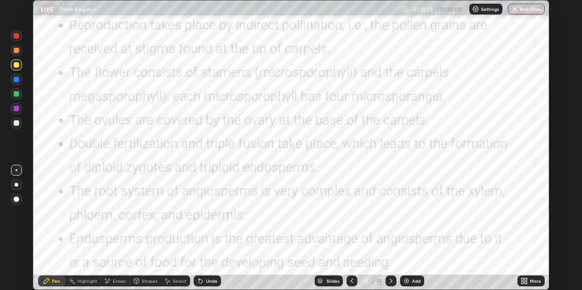
click at [351, 281] on icon at bounding box center [351, 281] width 7 height 7
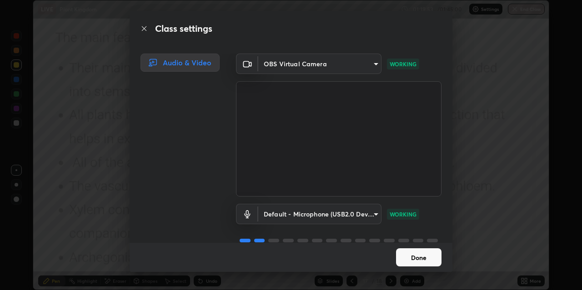
click at [418, 256] on button "Done" at bounding box center [418, 258] width 45 height 18
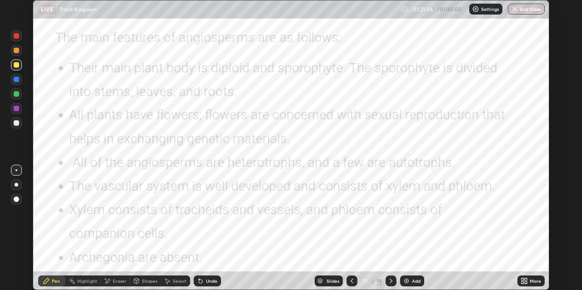
click at [391, 280] on icon at bounding box center [390, 281] width 7 height 7
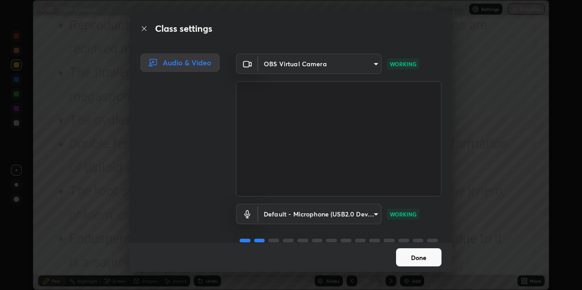
click at [422, 261] on button "Done" at bounding box center [418, 258] width 45 height 18
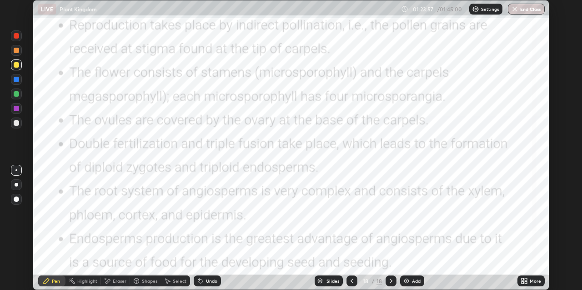
click at [403, 280] on img at bounding box center [406, 281] width 7 height 7
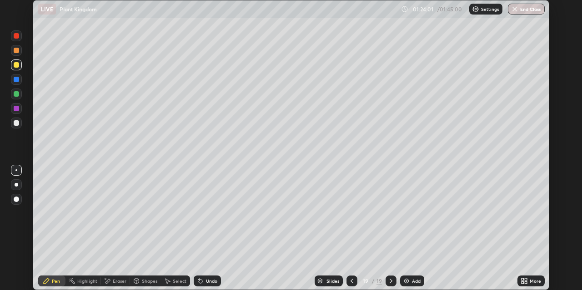
click at [351, 279] on icon at bounding box center [351, 281] width 7 height 7
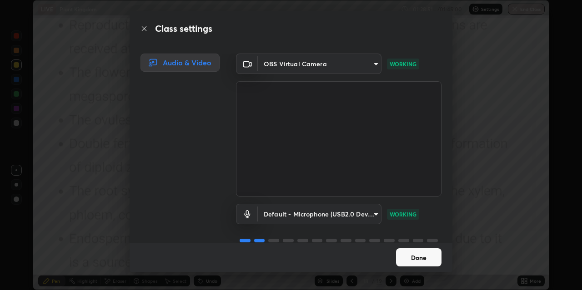
click at [419, 256] on button "Done" at bounding box center [418, 258] width 45 height 18
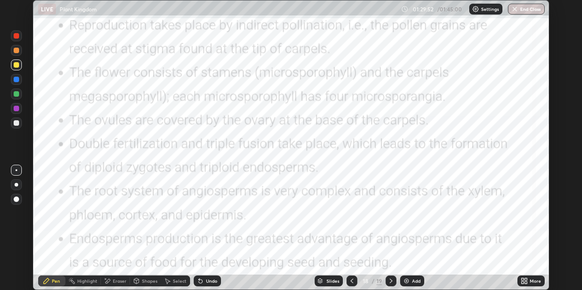
click at [390, 281] on icon at bounding box center [390, 281] width 7 height 7
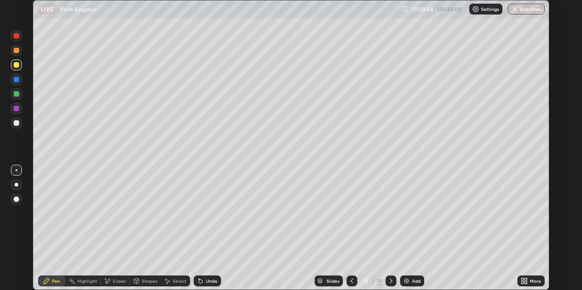
click at [19, 95] on div at bounding box center [16, 93] width 5 height 5
click at [13, 83] on div at bounding box center [16, 79] width 11 height 11
click at [17, 123] on div at bounding box center [16, 122] width 5 height 5
click at [111, 283] on div "Eraser" at bounding box center [115, 281] width 29 height 11
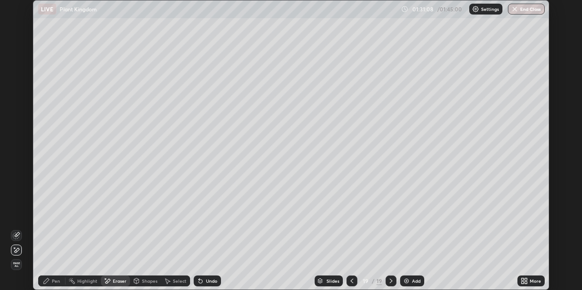
click at [53, 284] on div "Pen" at bounding box center [56, 281] width 8 height 5
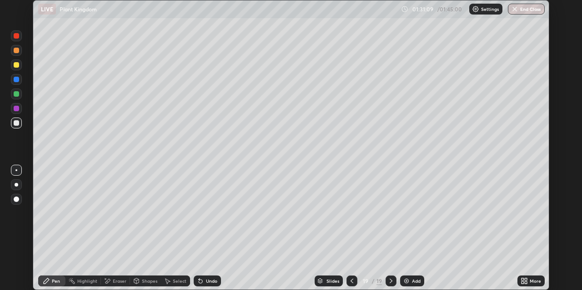
click at [16, 65] on div at bounding box center [16, 64] width 5 height 5
click at [17, 184] on div at bounding box center [17, 185] width 4 height 4
click at [517, 8] on img "button" at bounding box center [514, 8] width 7 height 7
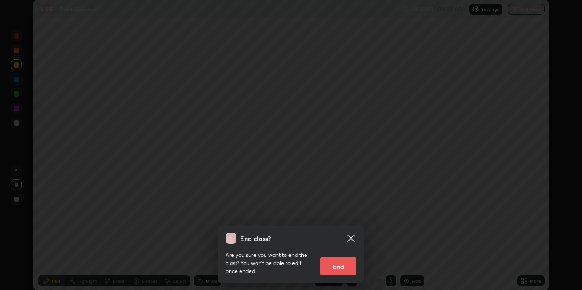
click at [338, 263] on button "End" at bounding box center [338, 267] width 36 height 18
